Goal: Task Accomplishment & Management: Use online tool/utility

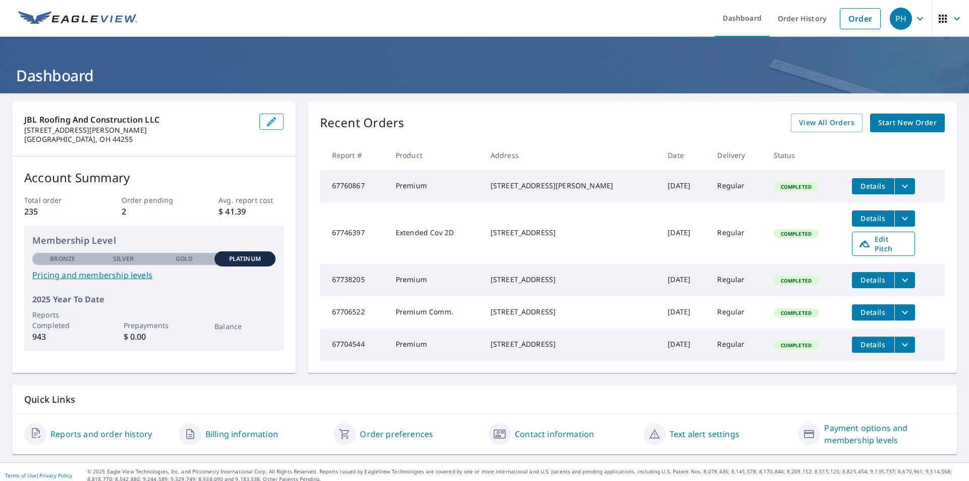
click at [878, 244] on span "Edit Pitch" at bounding box center [884, 243] width 50 height 19
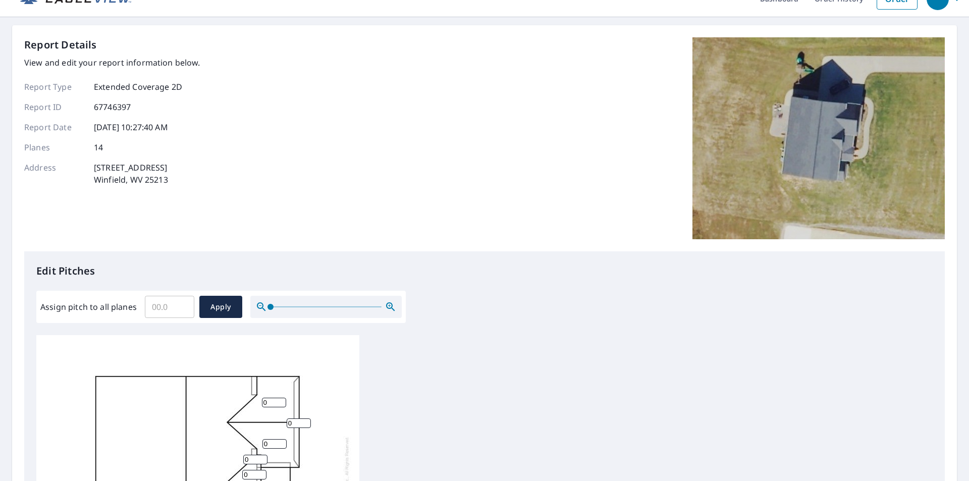
scroll to position [15, 0]
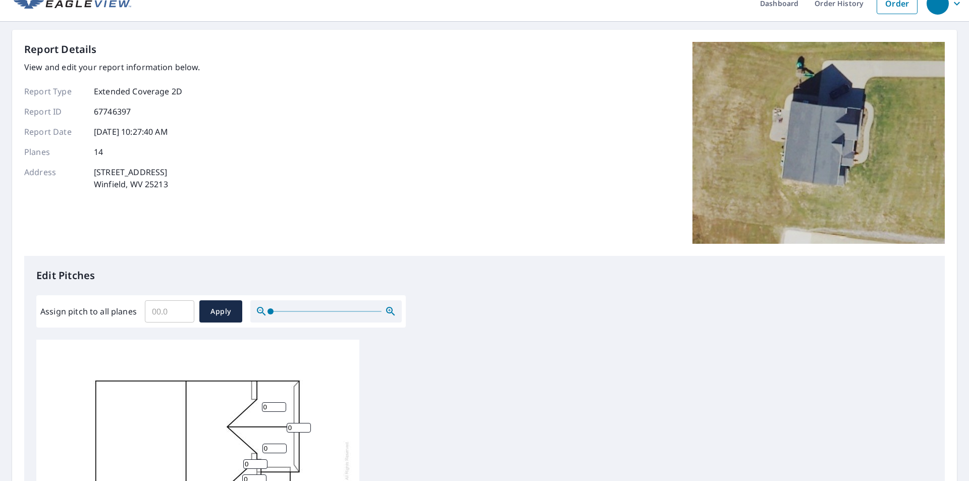
click at [166, 310] on input "Assign pitch to all planes" at bounding box center [169, 311] width 49 height 28
type input "9"
click at [184, 309] on input "0.1" at bounding box center [169, 311] width 49 height 28
click at [184, 309] on input "0.2" at bounding box center [169, 311] width 49 height 28
click at [184, 309] on input "0.3" at bounding box center [169, 311] width 49 height 28
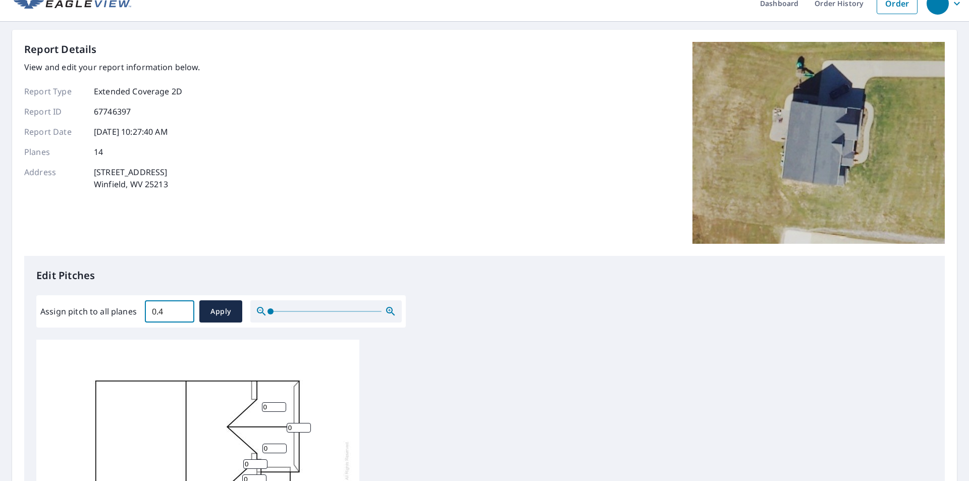
click at [184, 309] on input "0.4" at bounding box center [169, 311] width 49 height 28
click at [184, 309] on input "0.5" at bounding box center [169, 311] width 49 height 28
click at [184, 309] on input "0.6" at bounding box center [169, 311] width 49 height 28
click at [184, 309] on input "0.7" at bounding box center [169, 311] width 49 height 28
click at [184, 309] on input "0.8" at bounding box center [169, 311] width 49 height 28
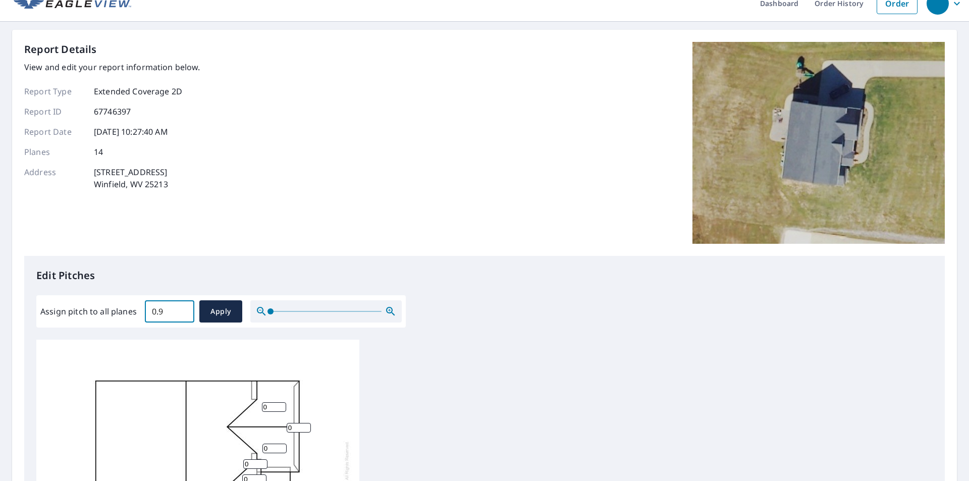
type input "0.9"
click at [184, 309] on input "0.9" at bounding box center [169, 311] width 49 height 28
click at [230, 313] on span "Apply" at bounding box center [220, 311] width 27 height 13
type input "0.9"
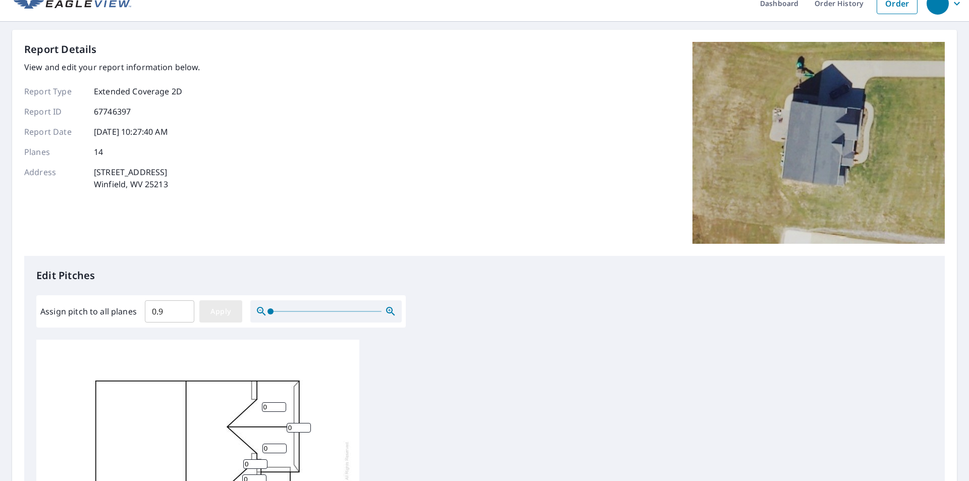
type input "0.9"
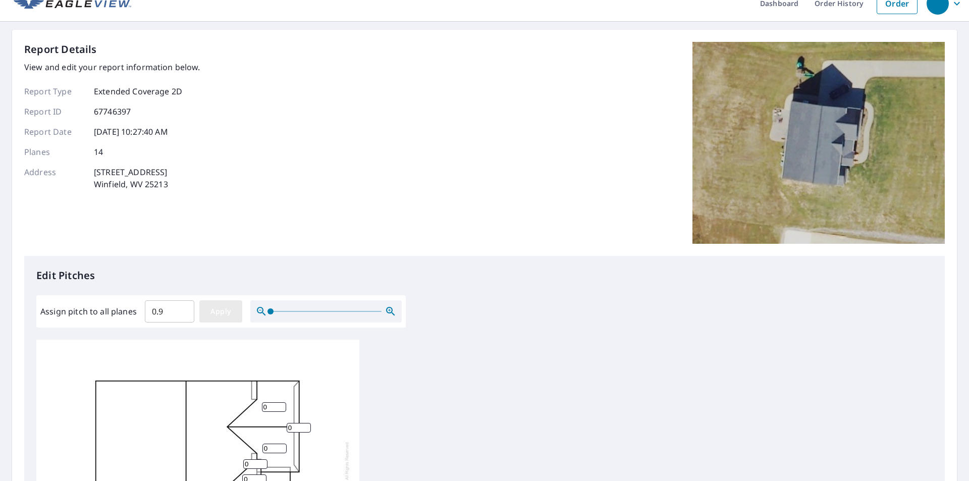
type input "0.9"
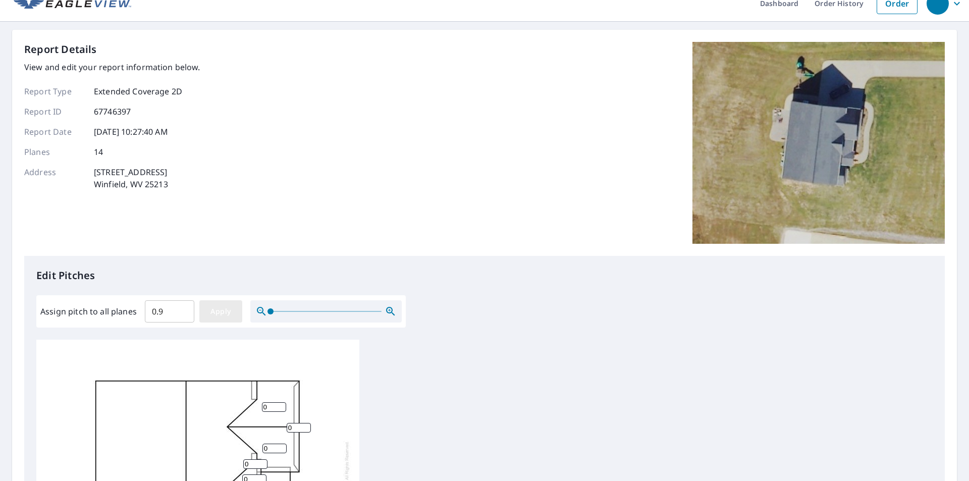
type input "0.9"
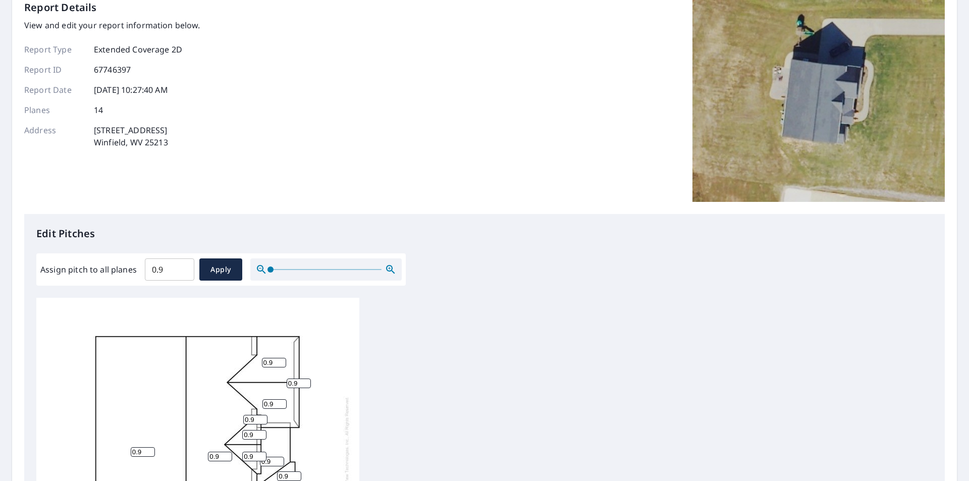
scroll to position [116, 0]
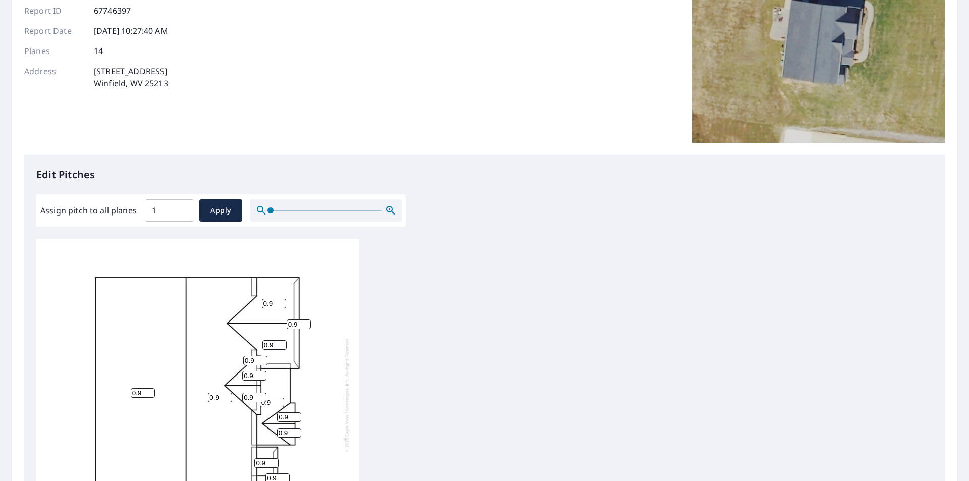
click at [181, 207] on input "1" at bounding box center [169, 210] width 49 height 28
click at [181, 207] on input "1.1" at bounding box center [169, 210] width 49 height 28
click at [181, 207] on input "1.2" at bounding box center [169, 210] width 49 height 28
click at [181, 207] on input "1.3" at bounding box center [169, 210] width 49 height 28
click at [181, 207] on input "5.7" at bounding box center [169, 210] width 49 height 28
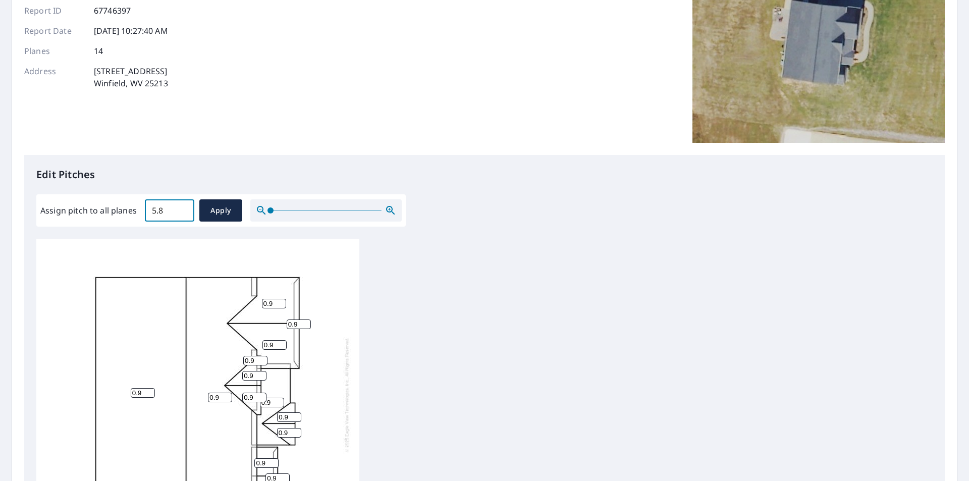
click at [181, 207] on input "5.8" at bounding box center [169, 210] width 49 height 28
click at [181, 207] on input "8.6" at bounding box center [169, 210] width 49 height 28
click at [181, 207] on input "8.7" at bounding box center [169, 210] width 49 height 28
click at [181, 207] on input "8.8" at bounding box center [169, 210] width 49 height 28
click at [181, 207] on input "8.9" at bounding box center [169, 210] width 49 height 28
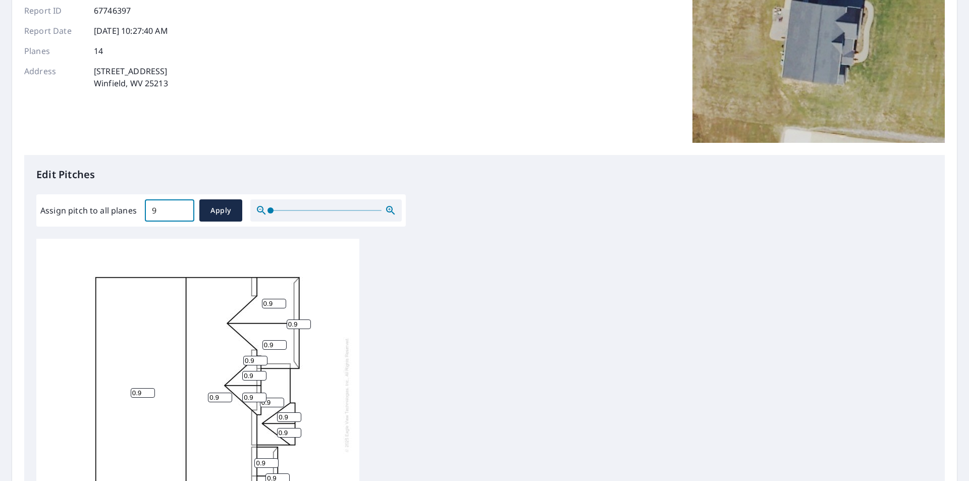
type input "9"
click at [181, 207] on input "9" at bounding box center [169, 210] width 49 height 28
click at [223, 216] on span "Apply" at bounding box center [220, 210] width 27 height 13
type input "9"
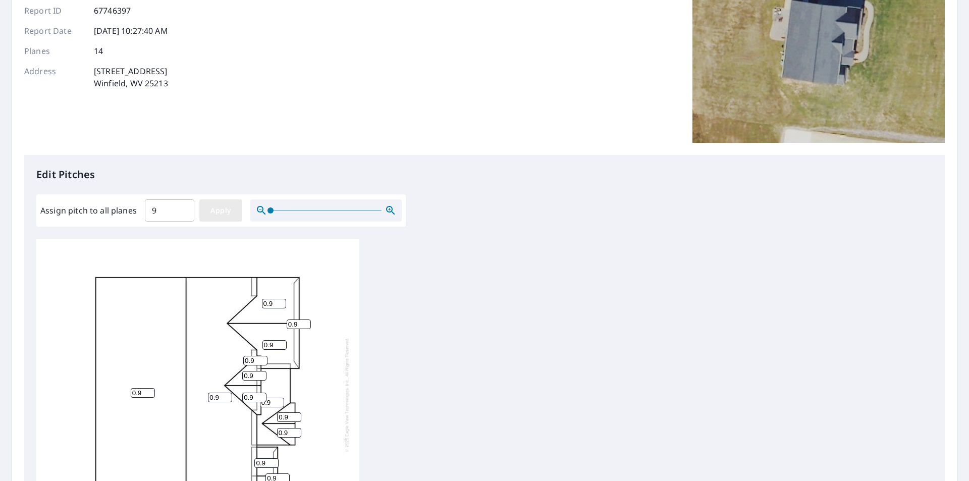
type input "9"
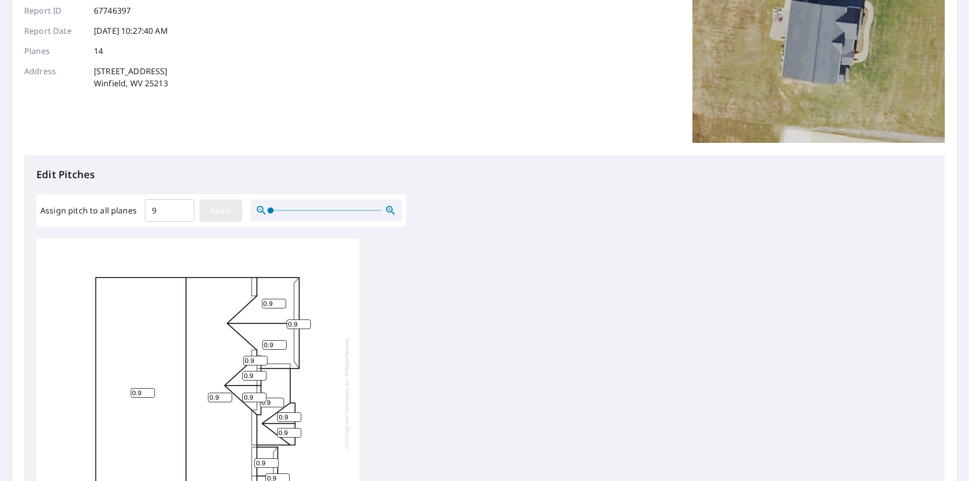
type input "9"
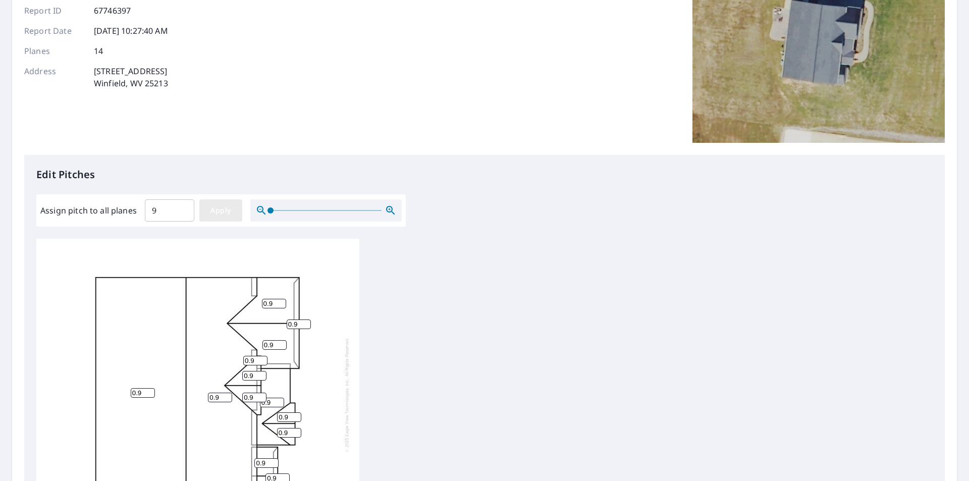
type input "9"
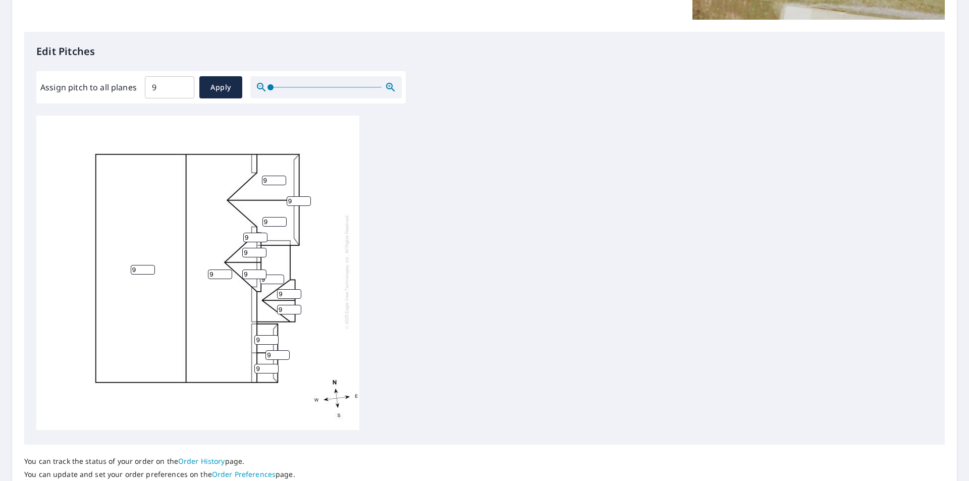
scroll to position [318, 0]
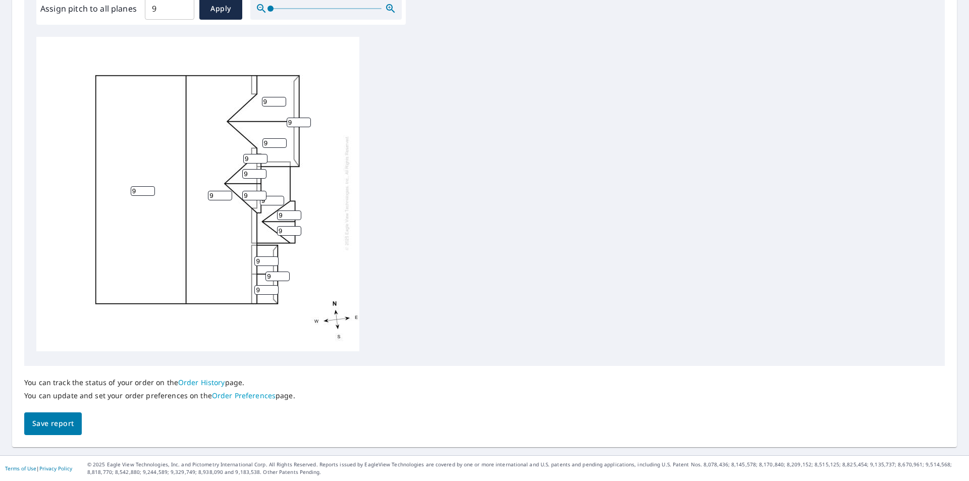
click at [65, 425] on span "Save report" at bounding box center [52, 423] width 41 height 13
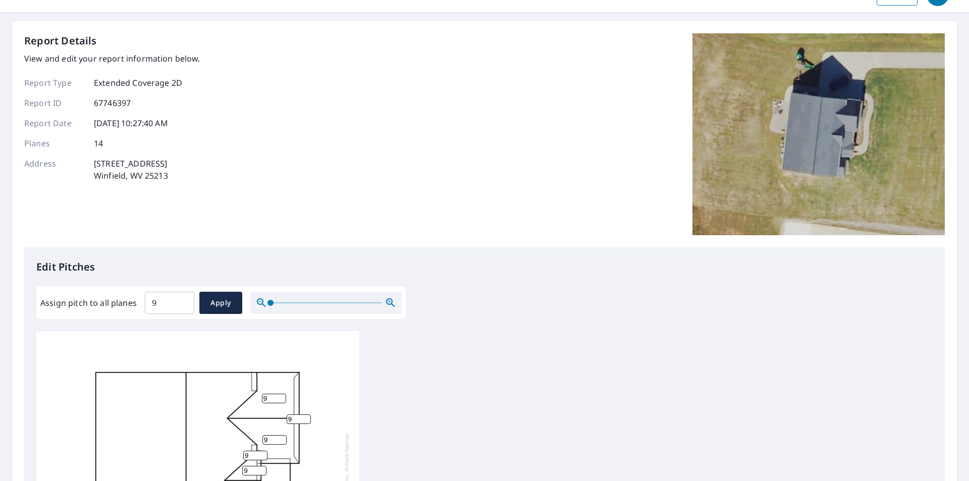
scroll to position [0, 0]
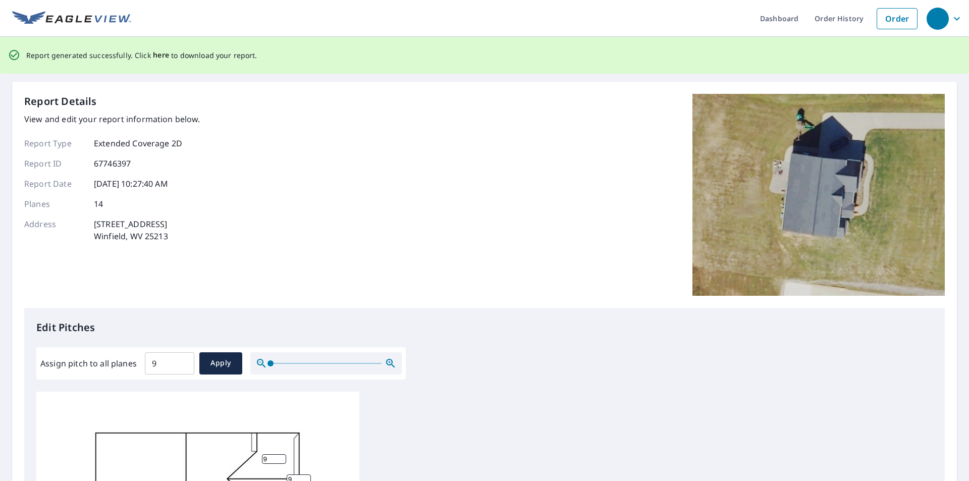
click at [155, 55] on span "here" at bounding box center [161, 55] width 17 height 13
